Goal: Task Accomplishment & Management: Use online tool/utility

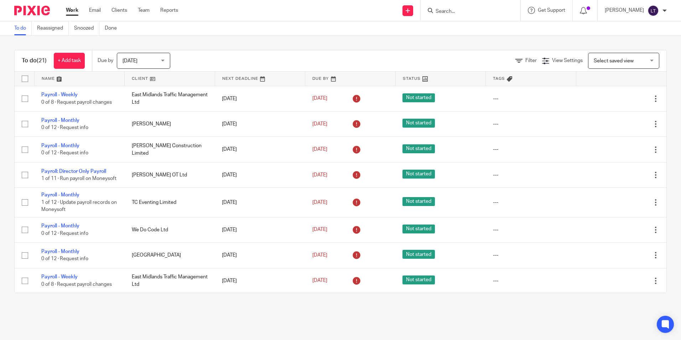
click at [473, 11] on input "Search" at bounding box center [467, 12] width 64 height 6
type input "jc"
click at [468, 31] on link at bounding box center [494, 30] width 120 height 16
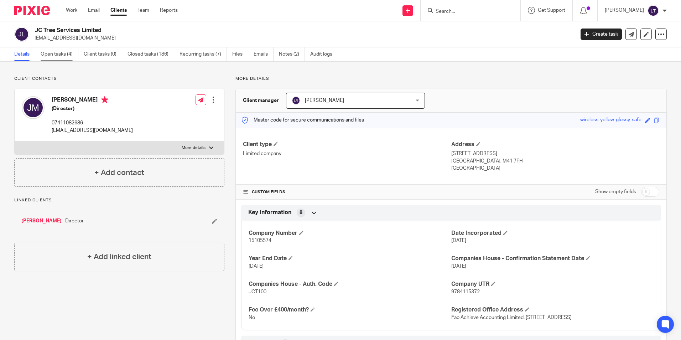
click at [59, 55] on link "Open tasks (4)" at bounding box center [60, 54] width 38 height 14
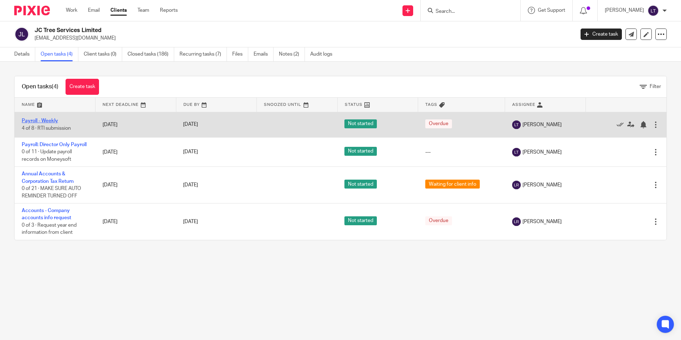
click at [27, 121] on link "Payroll - Weekly" at bounding box center [40, 120] width 36 height 5
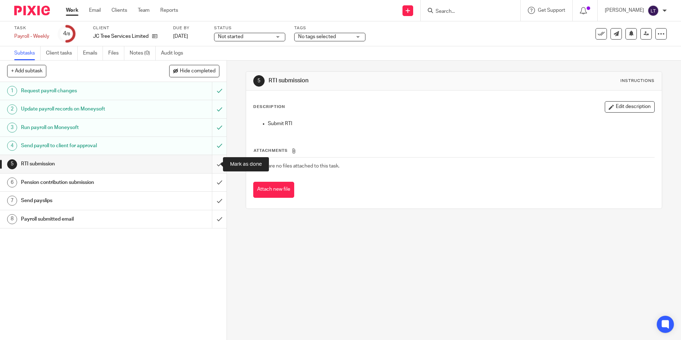
click at [215, 161] on input "submit" at bounding box center [113, 164] width 227 height 18
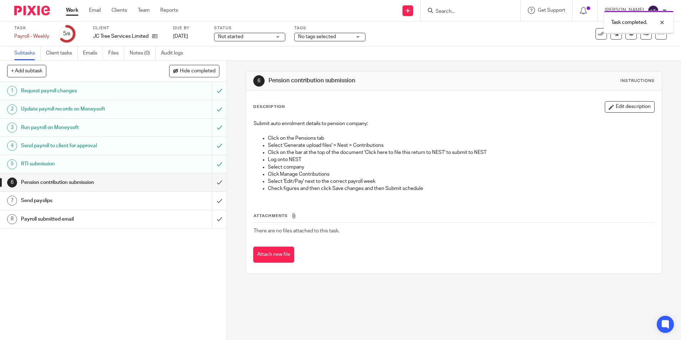
click at [213, 182] on input "submit" at bounding box center [113, 183] width 227 height 18
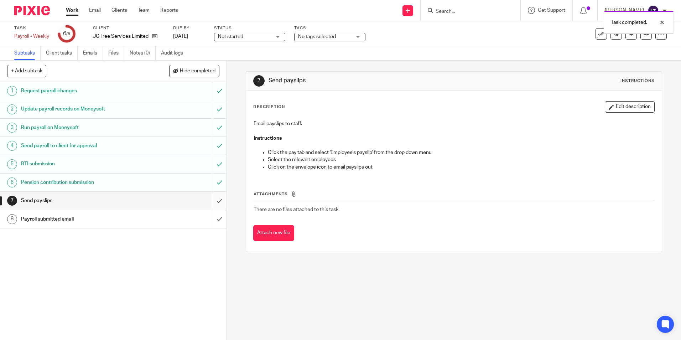
click at [212, 203] on input "submit" at bounding box center [113, 201] width 227 height 18
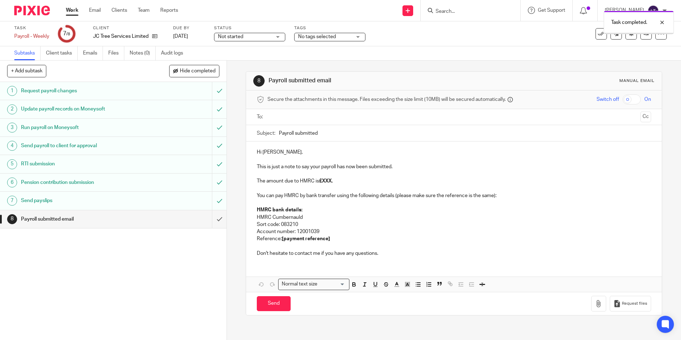
click at [213, 219] on input "submit" at bounding box center [113, 219] width 227 height 18
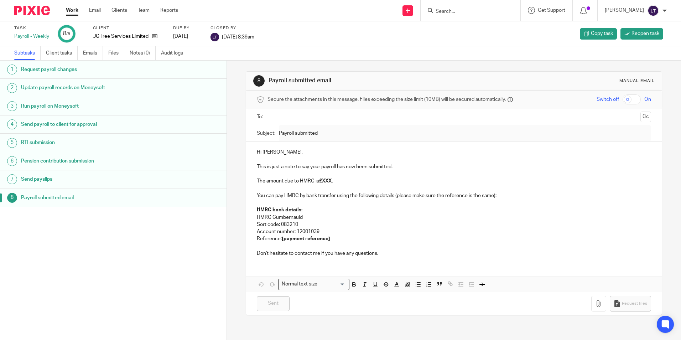
click at [488, 9] on input "Search" at bounding box center [467, 12] width 64 height 6
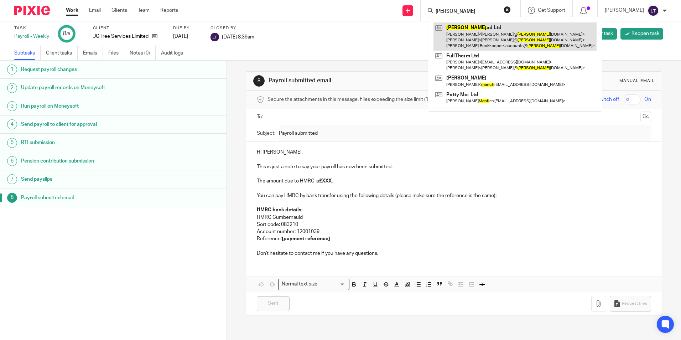
type input "mancl"
click at [459, 38] on link at bounding box center [515, 36] width 163 height 28
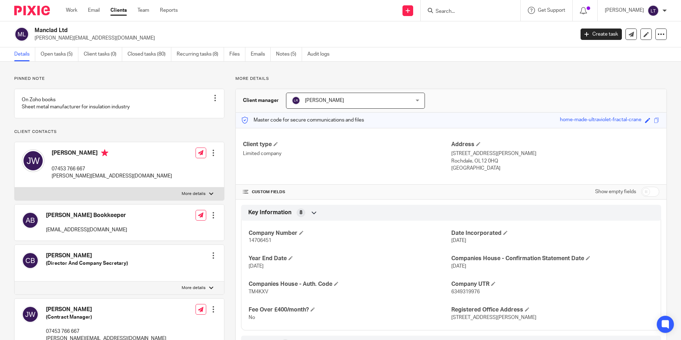
click at [53, 56] on link "Open tasks (5)" at bounding box center [60, 54] width 38 height 14
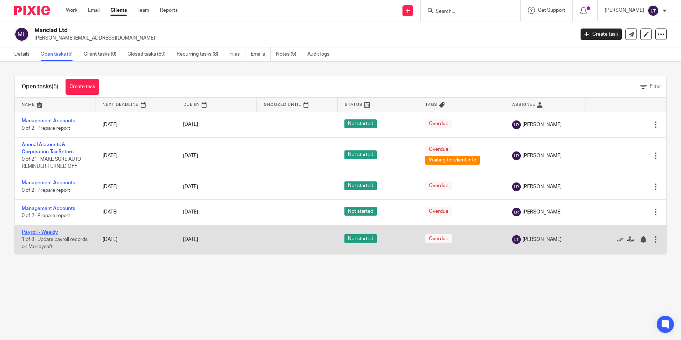
click at [48, 233] on link "Payroll - Weekly" at bounding box center [40, 232] width 36 height 5
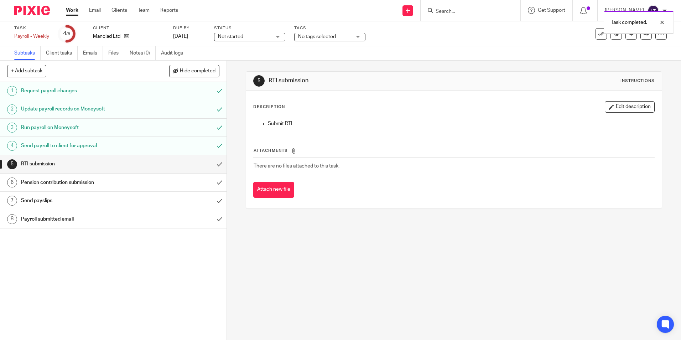
click at [212, 162] on input "submit" at bounding box center [113, 164] width 227 height 18
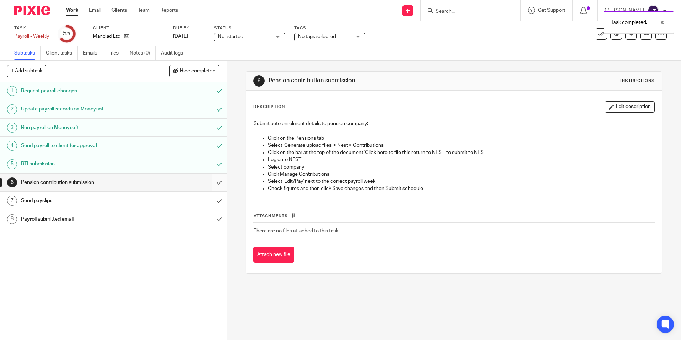
click at [213, 181] on input "submit" at bounding box center [113, 183] width 227 height 18
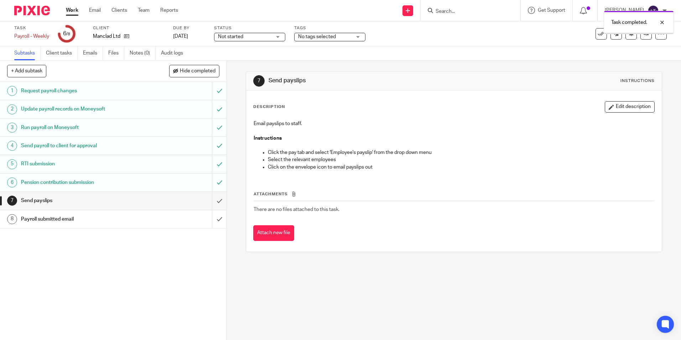
click at [211, 201] on input "submit" at bounding box center [113, 201] width 227 height 18
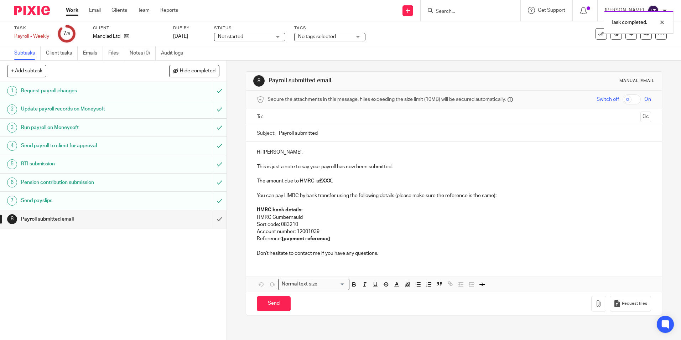
click at [209, 221] on input "submit" at bounding box center [113, 219] width 227 height 18
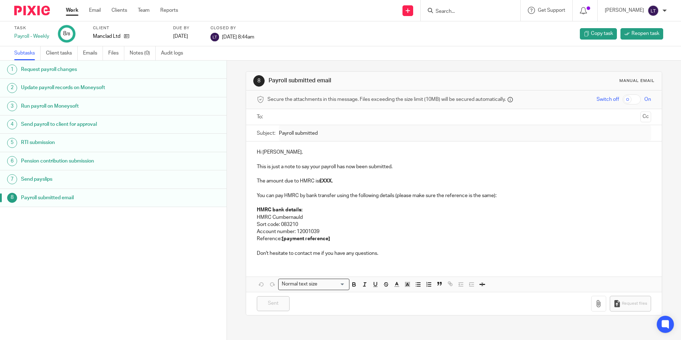
click at [471, 11] on input "Search" at bounding box center [467, 12] width 64 height 6
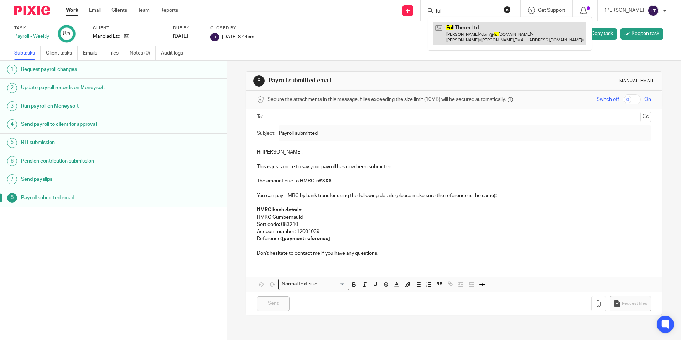
type input "ful"
click at [455, 33] on link at bounding box center [510, 33] width 153 height 22
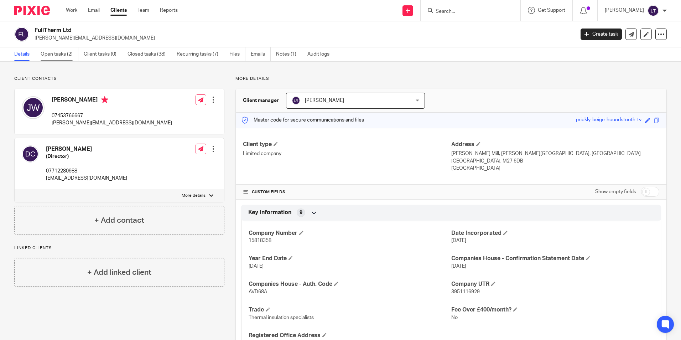
click at [58, 58] on link "Open tasks (2)" at bounding box center [60, 54] width 38 height 14
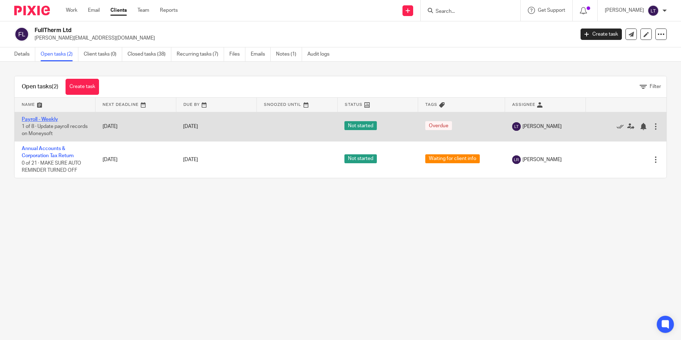
click at [34, 119] on link "Payroll - Weekly" at bounding box center [40, 119] width 36 height 5
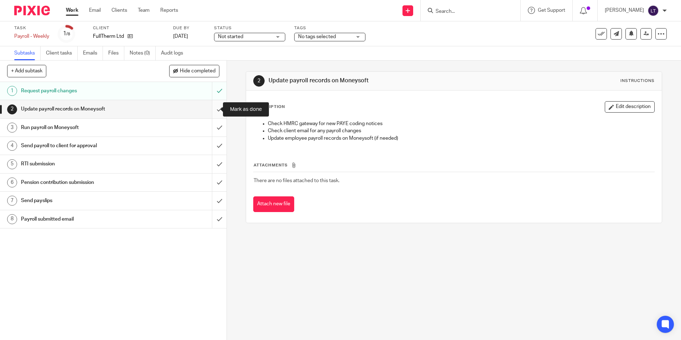
click at [211, 109] on input "submit" at bounding box center [113, 109] width 227 height 18
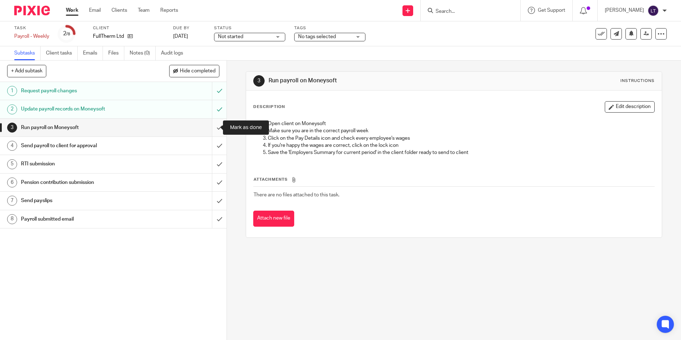
click at [209, 127] on input "submit" at bounding box center [113, 128] width 227 height 18
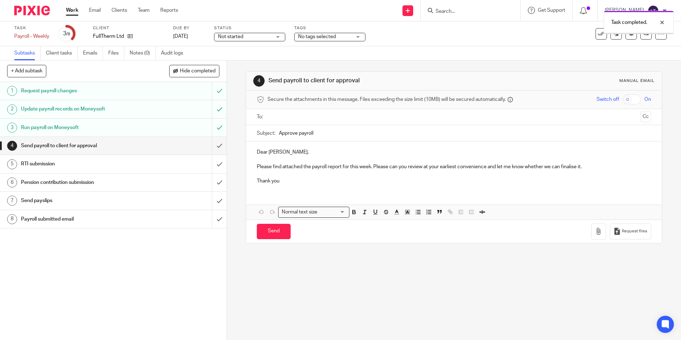
click at [213, 145] on input "submit" at bounding box center [113, 146] width 227 height 18
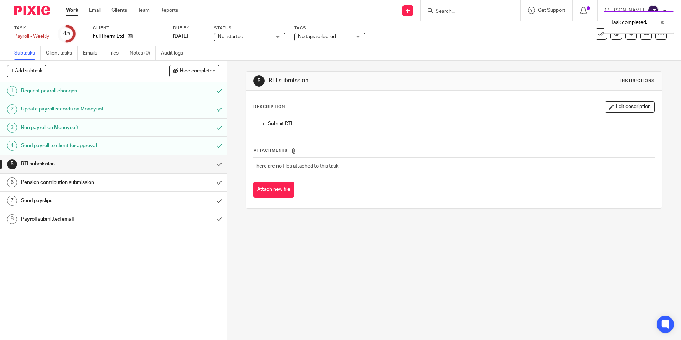
click at [212, 164] on input "submit" at bounding box center [113, 164] width 227 height 18
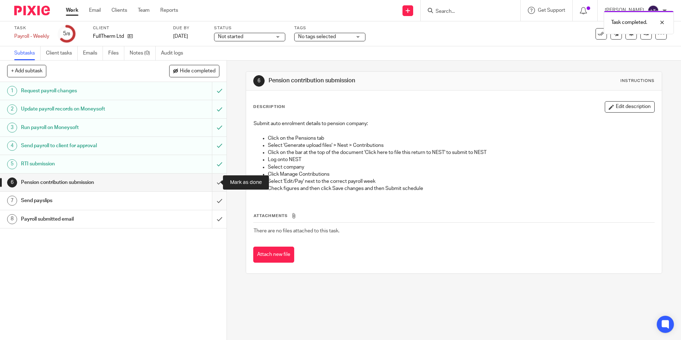
drag, startPoint x: 210, startPoint y: 183, endPoint x: 209, endPoint y: 193, distance: 9.3
click at [210, 183] on input "submit" at bounding box center [113, 183] width 227 height 18
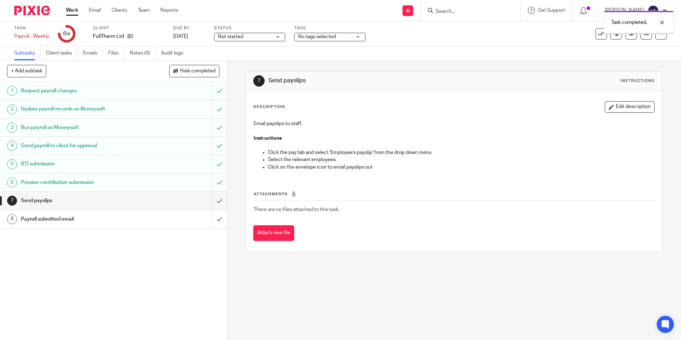
click at [211, 204] on input "submit" at bounding box center [113, 201] width 227 height 18
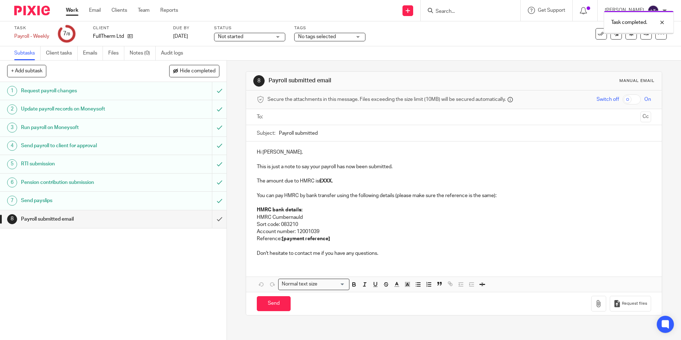
click at [213, 219] on input "submit" at bounding box center [113, 219] width 227 height 18
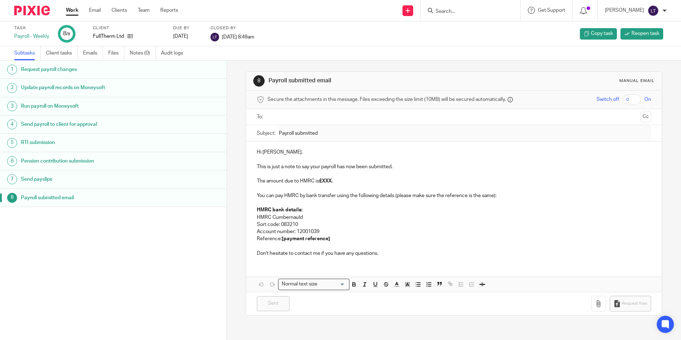
click at [23, 14] on img at bounding box center [32, 11] width 36 height 10
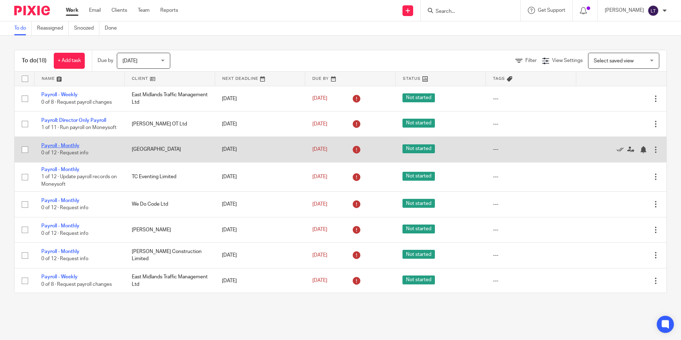
click at [65, 148] on link "Payroll - Monthly" at bounding box center [60, 145] width 38 height 5
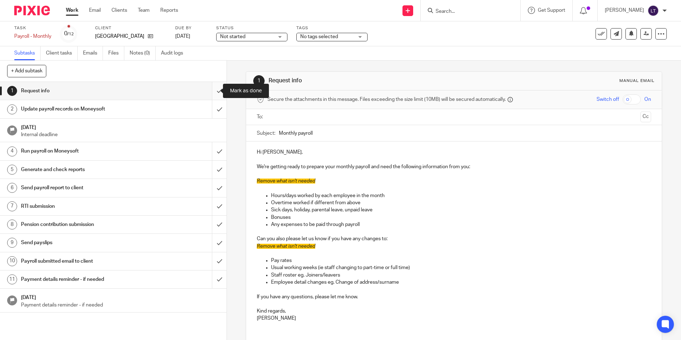
click at [212, 91] on input "submit" at bounding box center [113, 91] width 227 height 18
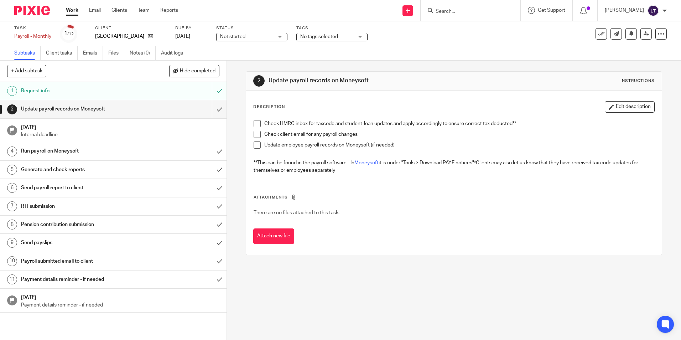
click at [32, 14] on img at bounding box center [32, 11] width 36 height 10
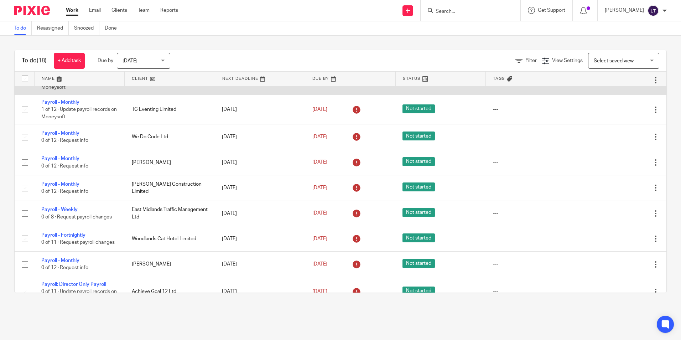
scroll to position [107, 0]
